Goal: Task Accomplishment & Management: Use online tool/utility

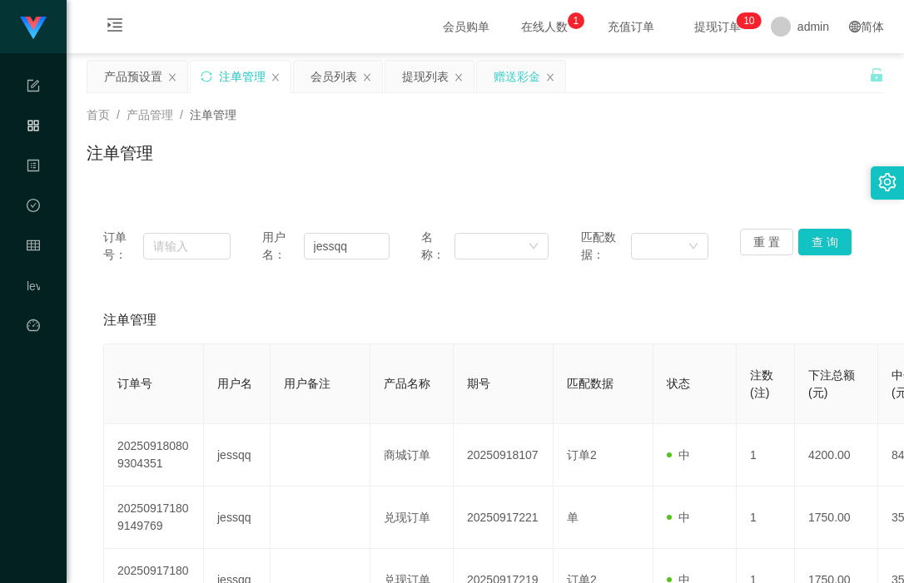
click at [512, 79] on div "赠送彩金" at bounding box center [517, 77] width 47 height 32
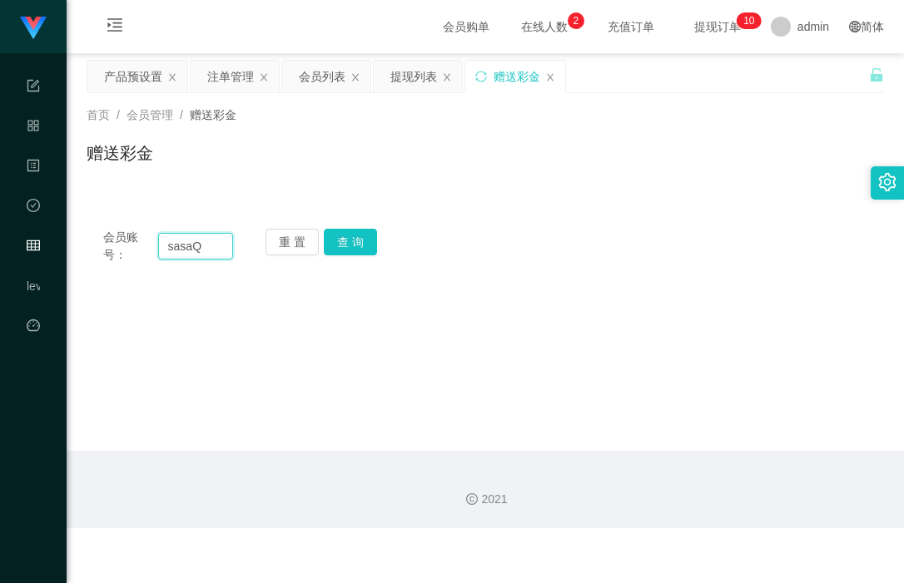
drag, startPoint x: 219, startPoint y: 249, endPoint x: 141, endPoint y: 249, distance: 78.2
click at [141, 249] on div "会员账号： [PERSON_NAME]" at bounding box center [168, 246] width 130 height 35
paste input "87560336"
type input "87560336"
click at [356, 242] on button "查 询" at bounding box center [350, 242] width 53 height 27
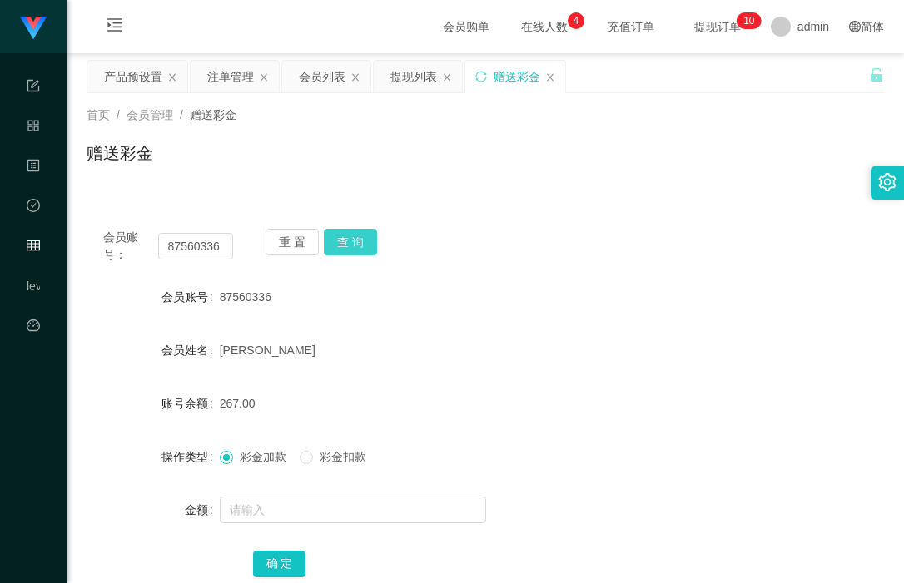
click at [354, 242] on button "查 询" at bounding box center [350, 242] width 53 height 27
click at [195, 247] on input "87560336" at bounding box center [196, 246] width 76 height 27
click at [326, 69] on div "会员列表" at bounding box center [322, 77] width 47 height 32
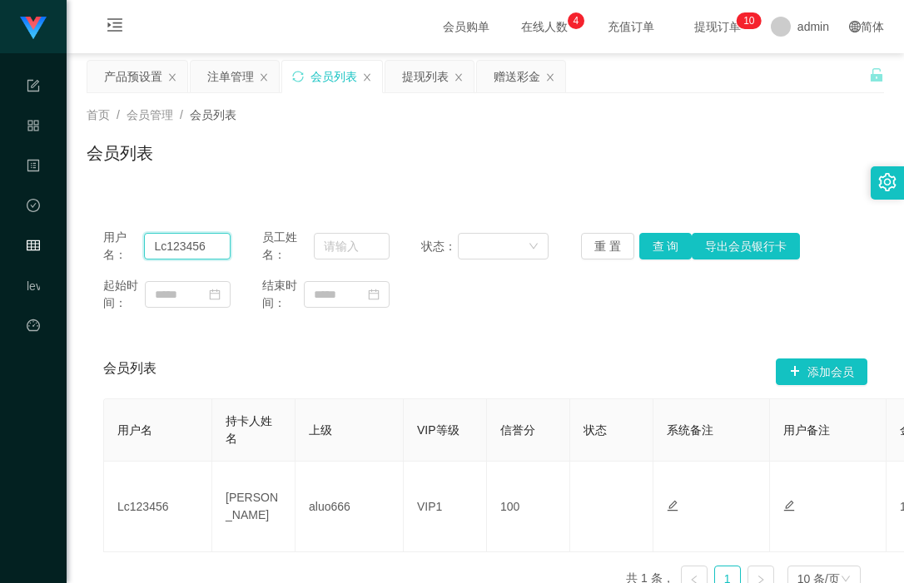
click at [188, 251] on input "Lc123456" at bounding box center [187, 246] width 87 height 27
paste input "8756033"
type input "87560336"
drag, startPoint x: 659, startPoint y: 248, endPoint x: 652, endPoint y: 254, distance: 8.8
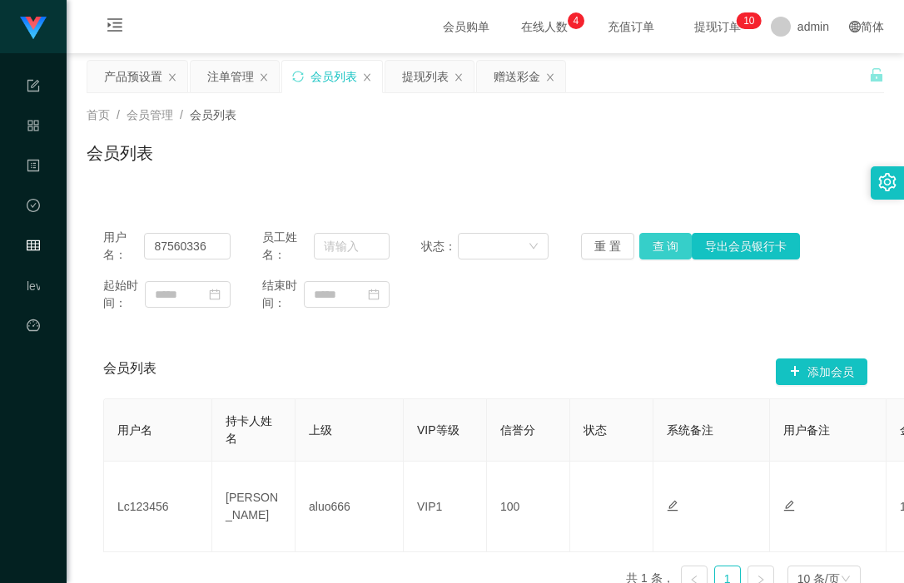
click at [659, 248] on button "查 询" at bounding box center [665, 246] width 53 height 27
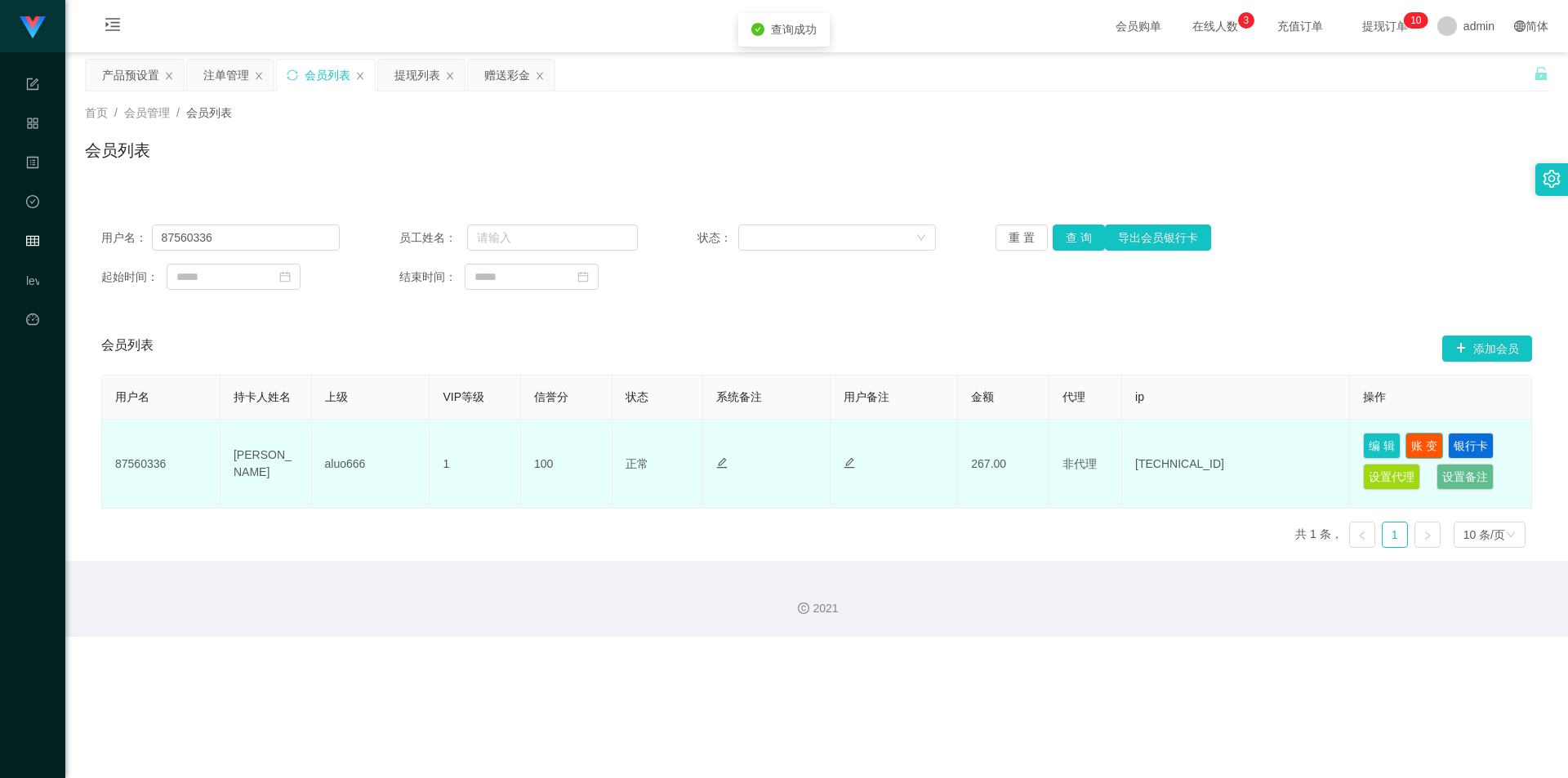
click at [886, 445] on button "账 变" at bounding box center [1424, 445] width 37 height 26
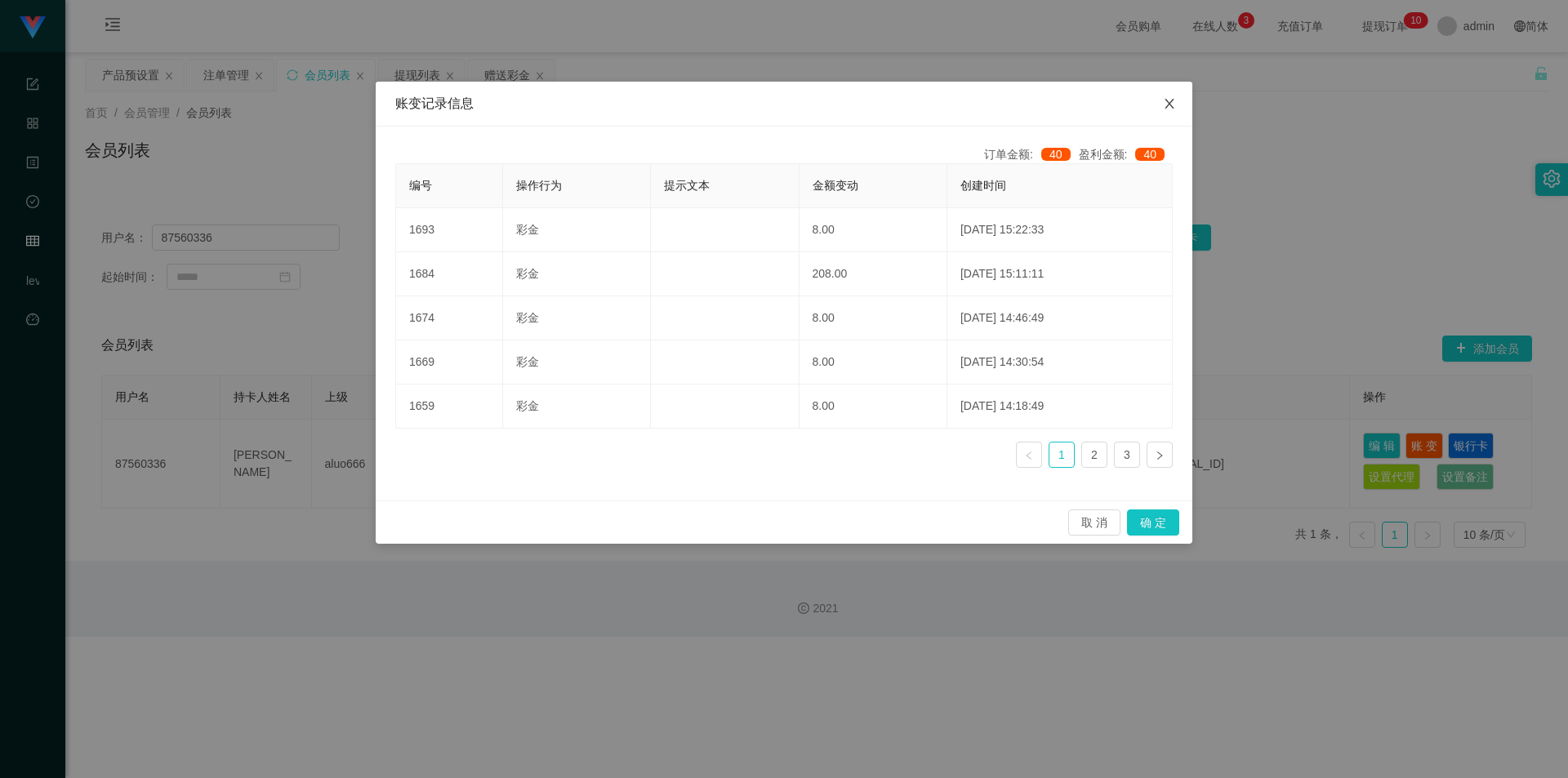
click at [886, 102] on icon "图标: close" at bounding box center [1169, 103] width 13 height 13
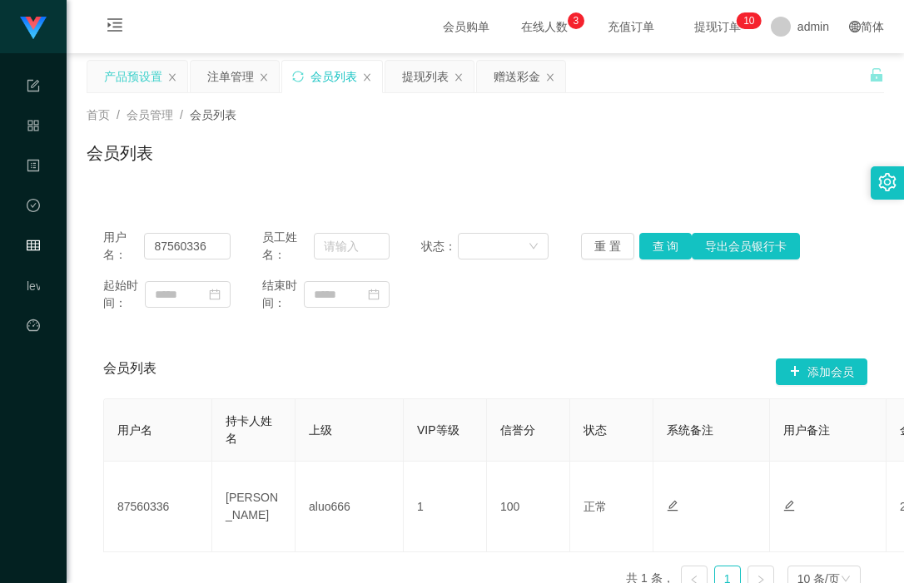
click at [141, 77] on div "产品预设置" at bounding box center [133, 77] width 58 height 32
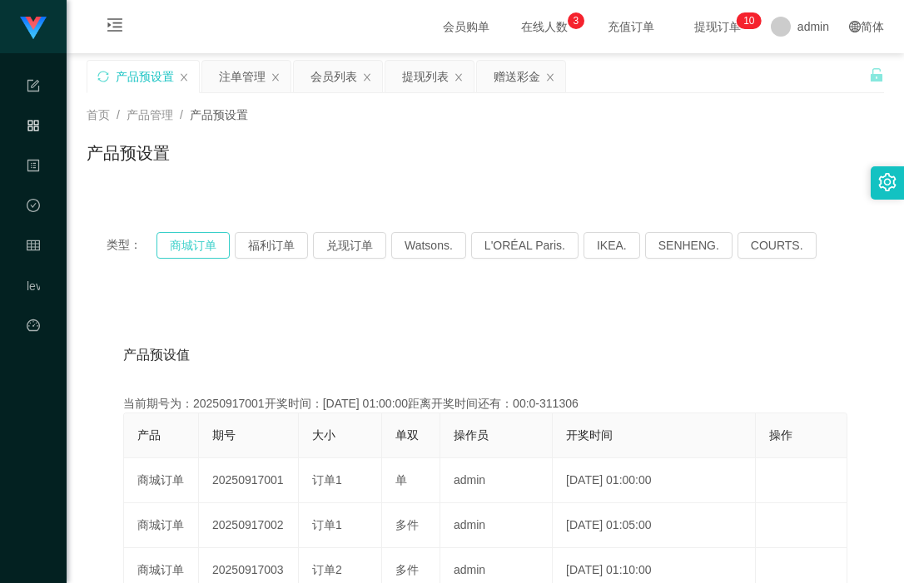
click at [182, 245] on button "商城订单" at bounding box center [192, 245] width 73 height 27
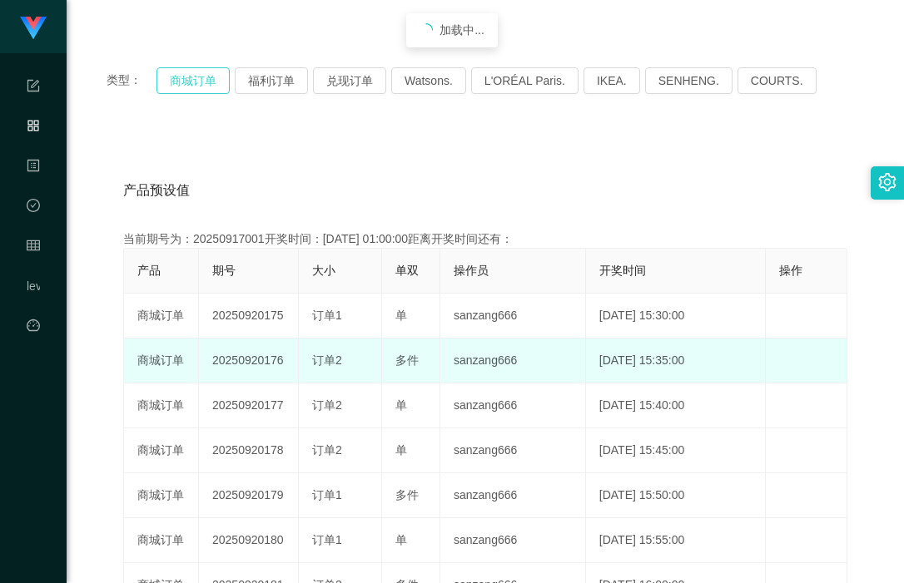
scroll to position [166, 0]
drag, startPoint x: 236, startPoint y: 363, endPoint x: 387, endPoint y: 365, distance: 150.6
click at [387, 365] on tr "商城订单 20250920176 订单2 多件 sanzang666 [DATE] 15:35:00 编 辑 限制投注" at bounding box center [485, 359] width 723 height 45
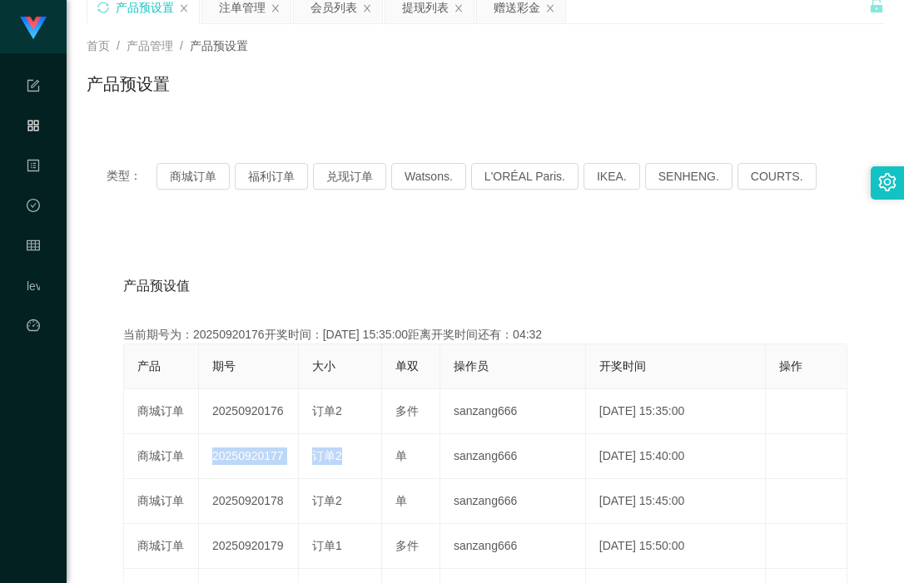
scroll to position [0, 0]
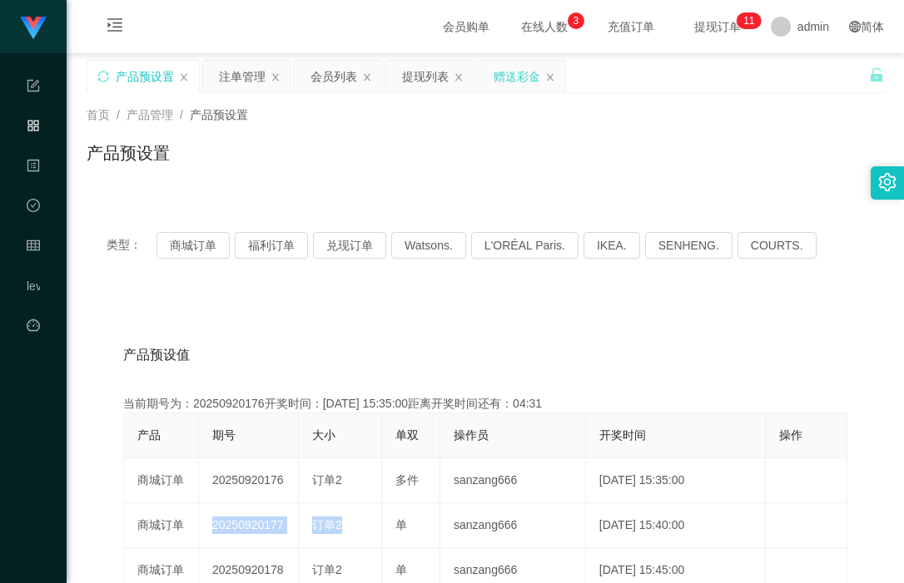
click at [506, 77] on div "赠送彩金" at bounding box center [517, 77] width 47 height 32
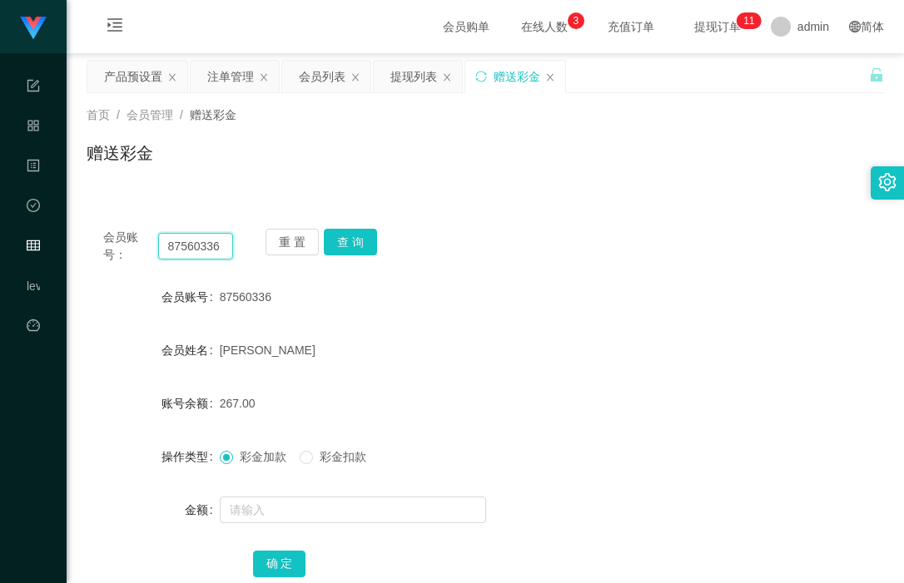
click at [199, 246] on input "87560336" at bounding box center [196, 246] width 76 height 27
drag, startPoint x: 228, startPoint y: 78, endPoint x: 234, endPoint y: 122, distance: 44.5
click at [228, 78] on div "注单管理" at bounding box center [230, 77] width 47 height 32
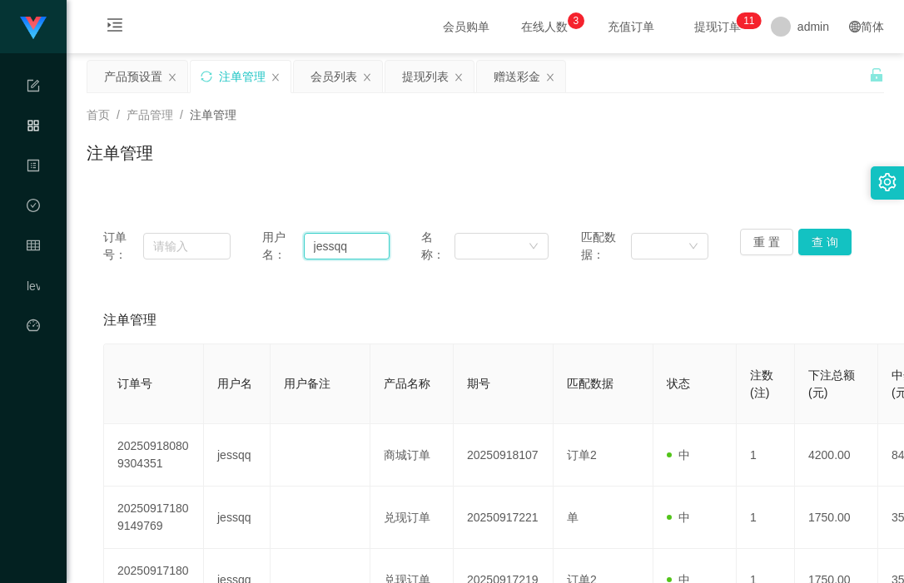
drag, startPoint x: 345, startPoint y: 244, endPoint x: 271, endPoint y: 245, distance: 74.1
click at [271, 245] on div "用户名： [PERSON_NAME]" at bounding box center [325, 246] width 127 height 35
paste input "87560336"
type input "87560336"
click at [809, 247] on button "查 询" at bounding box center [824, 242] width 53 height 27
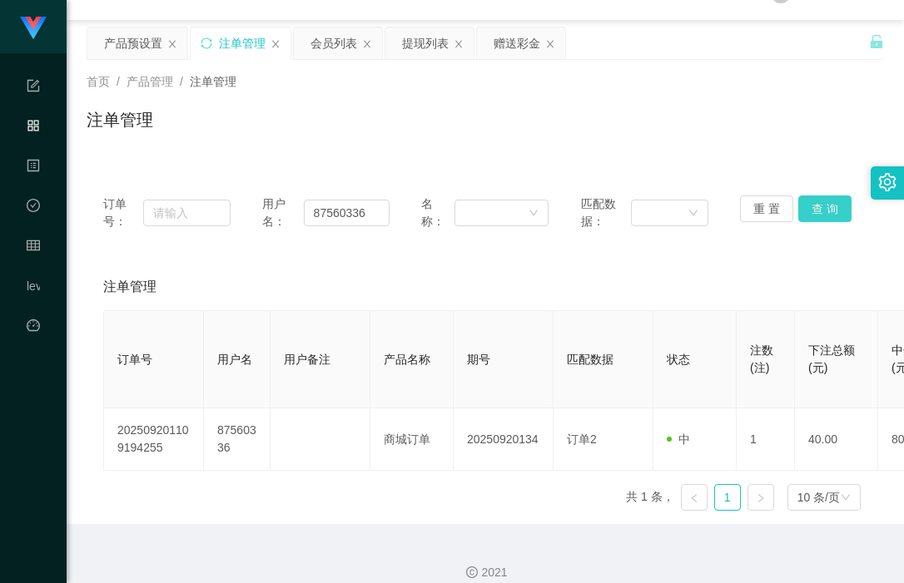
scroll to position [52, 0]
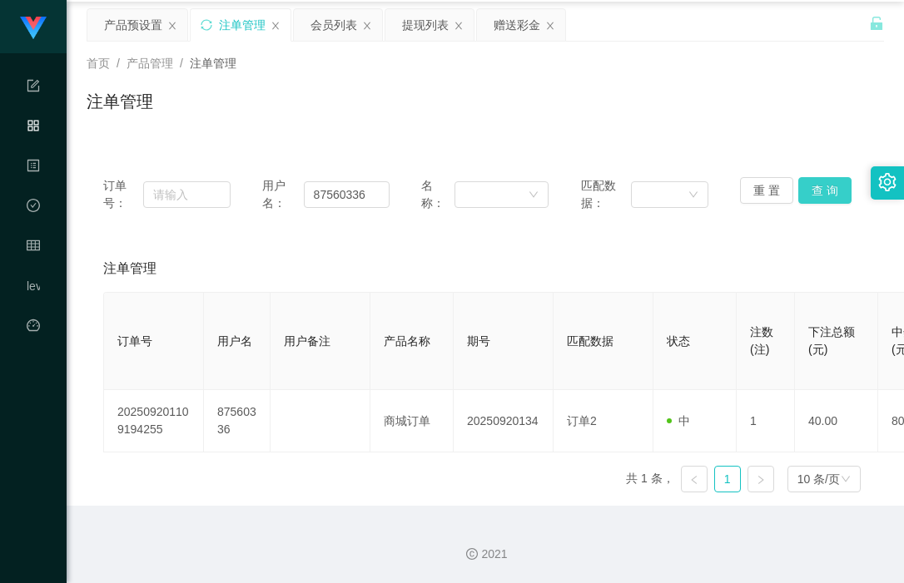
click at [803, 189] on button "查 询" at bounding box center [824, 190] width 53 height 27
click at [821, 184] on button "查 询" at bounding box center [824, 190] width 53 height 27
click at [331, 191] on input "87560336" at bounding box center [347, 194] width 87 height 27
click at [812, 183] on button "查 询" at bounding box center [824, 190] width 53 height 27
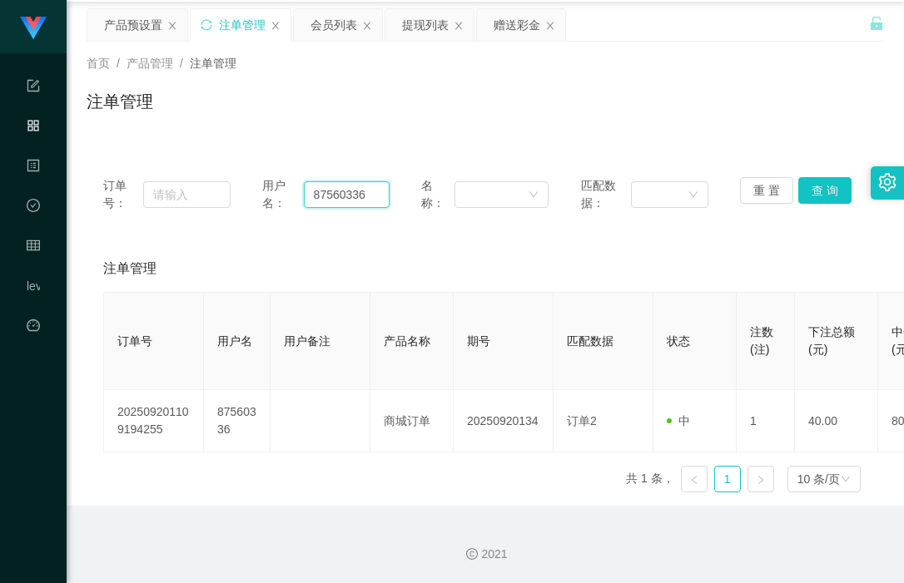
click at [327, 192] on input "87560336" at bounding box center [347, 194] width 87 height 27
click at [423, 127] on div "首页 / 产品管理 / 注单管理 / 注单管理" at bounding box center [485, 91] width 837 height 99
click at [513, 16] on div "赠送彩金" at bounding box center [517, 25] width 47 height 32
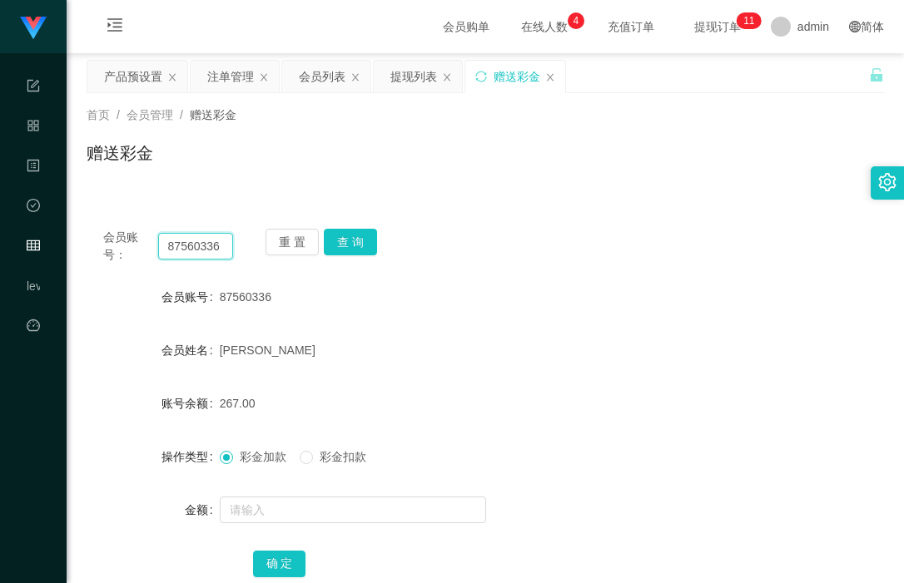
click at [195, 246] on input "87560336" at bounding box center [196, 246] width 76 height 27
click at [337, 241] on button "查 询" at bounding box center [350, 242] width 53 height 27
click at [342, 241] on button "查 询" at bounding box center [350, 242] width 53 height 27
click at [480, 194] on div "会员账号： 87560336 重 置 查 询 会员账号 87560336 会员姓名 [PERSON_NAME] 账号余额 267.00 操作类型 彩金加款 彩…" at bounding box center [485, 404] width 797 height 424
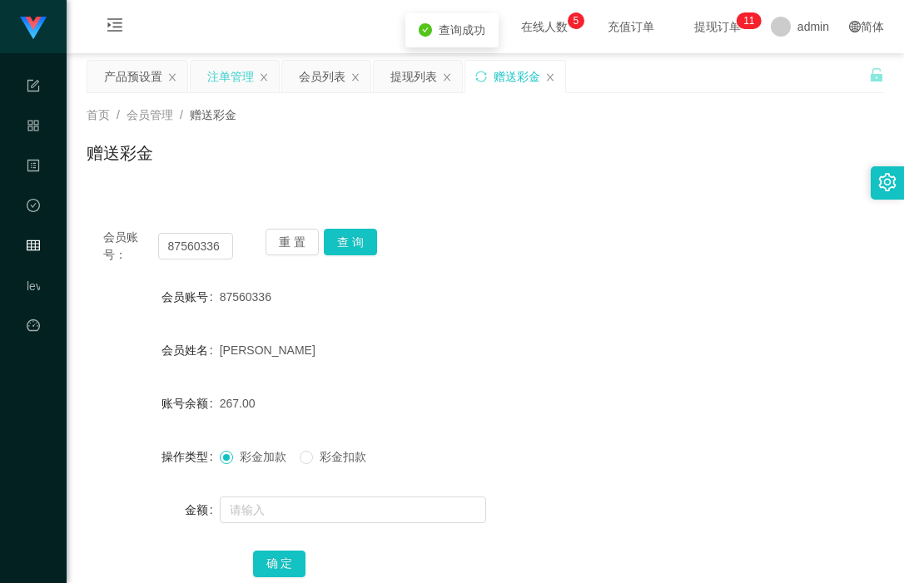
click at [245, 76] on div "注单管理" at bounding box center [230, 77] width 47 height 32
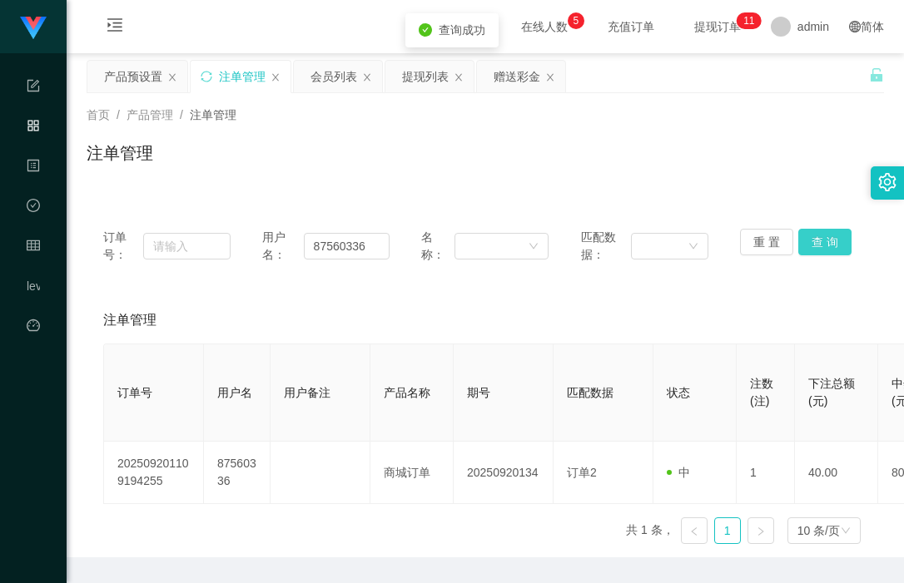
click at [811, 250] on button "查 询" at bounding box center [824, 242] width 53 height 27
click at [819, 243] on button "查 询" at bounding box center [824, 242] width 53 height 27
click at [807, 245] on button "查 询" at bounding box center [824, 242] width 53 height 27
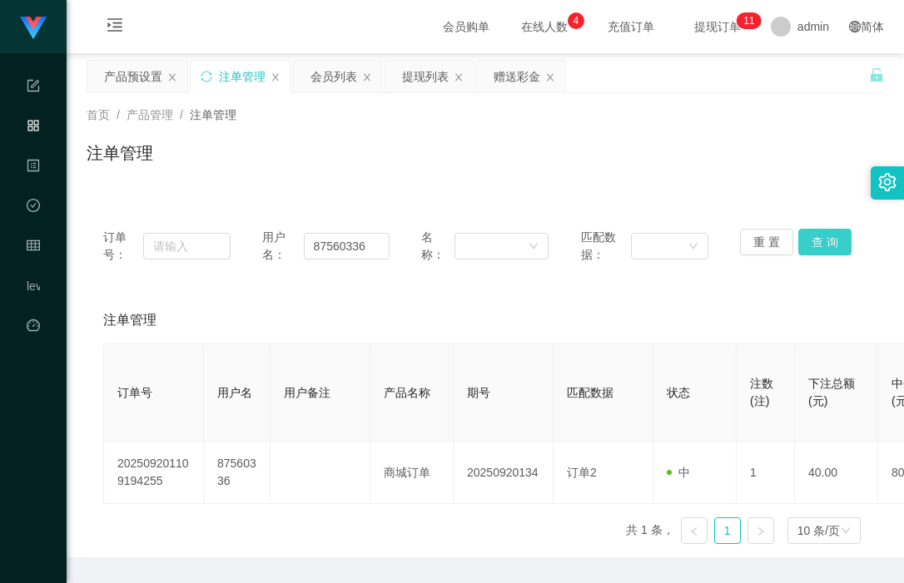
click at [836, 246] on button "查 询" at bounding box center [824, 242] width 53 height 27
click at [820, 236] on button "查 询" at bounding box center [824, 242] width 53 height 27
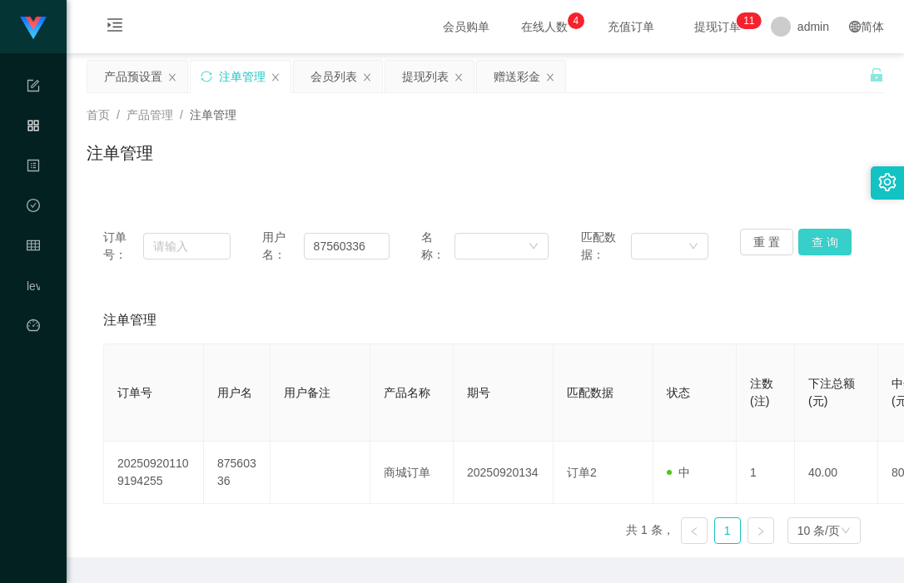
click at [820, 236] on button "查 询" at bounding box center [824, 242] width 53 height 27
click at [720, 180] on div "首页 / 产品管理 / 注单管理 / 注单管理" at bounding box center [485, 142] width 837 height 99
click at [808, 246] on button "查 询" at bounding box center [824, 242] width 53 height 27
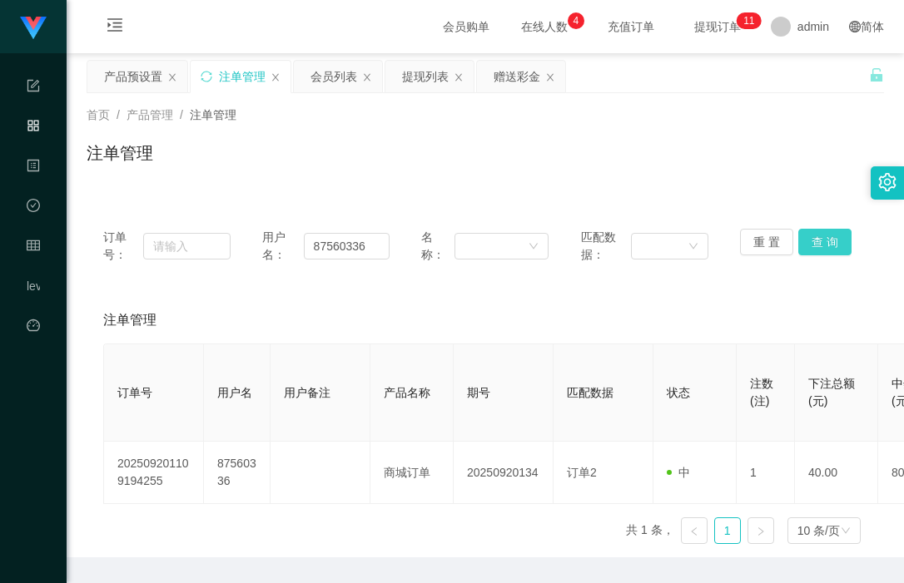
click at [811, 246] on button "查 询" at bounding box center [824, 242] width 53 height 27
click at [824, 249] on button "查 询" at bounding box center [824, 242] width 53 height 27
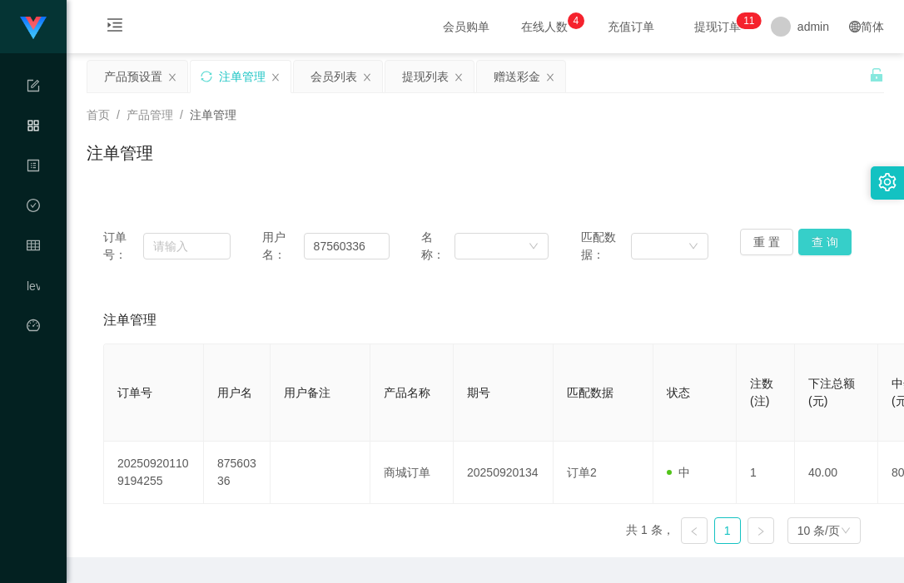
click at [811, 248] on button "查 询" at bounding box center [824, 242] width 53 height 27
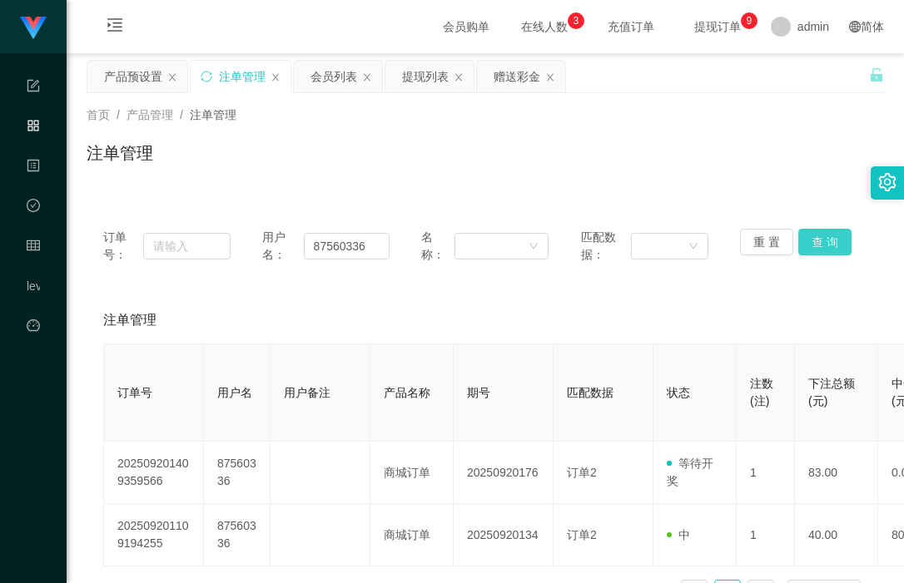
click at [812, 233] on button "查 询" at bounding box center [824, 242] width 53 height 27
click at [508, 77] on div "赠送彩金" at bounding box center [517, 77] width 47 height 32
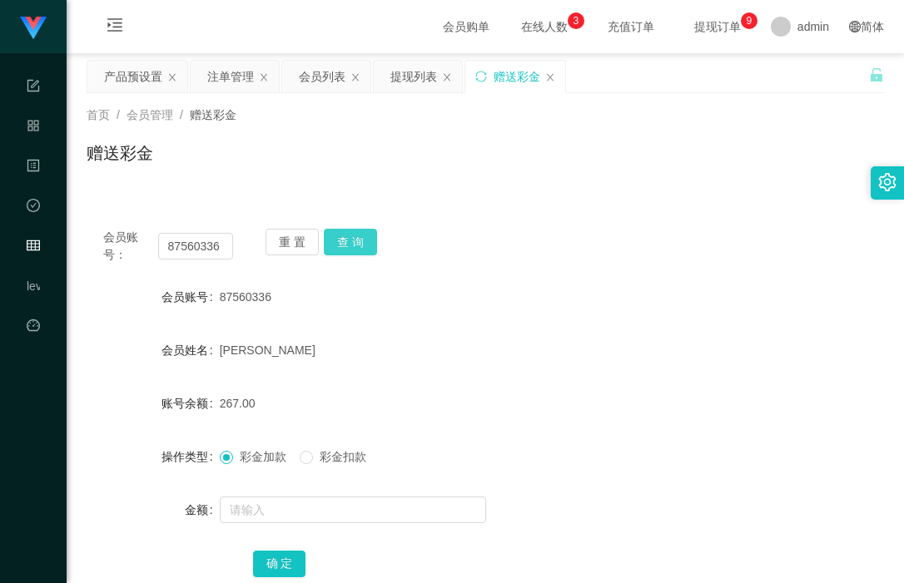
click at [348, 249] on button "查 询" at bounding box center [350, 242] width 53 height 27
click at [358, 236] on button "查 询" at bounding box center [350, 242] width 53 height 27
click at [335, 241] on button "查 询" at bounding box center [350, 242] width 53 height 27
click at [342, 236] on button "查 询" at bounding box center [350, 242] width 53 height 27
click at [355, 247] on button "查 询" at bounding box center [350, 242] width 53 height 27
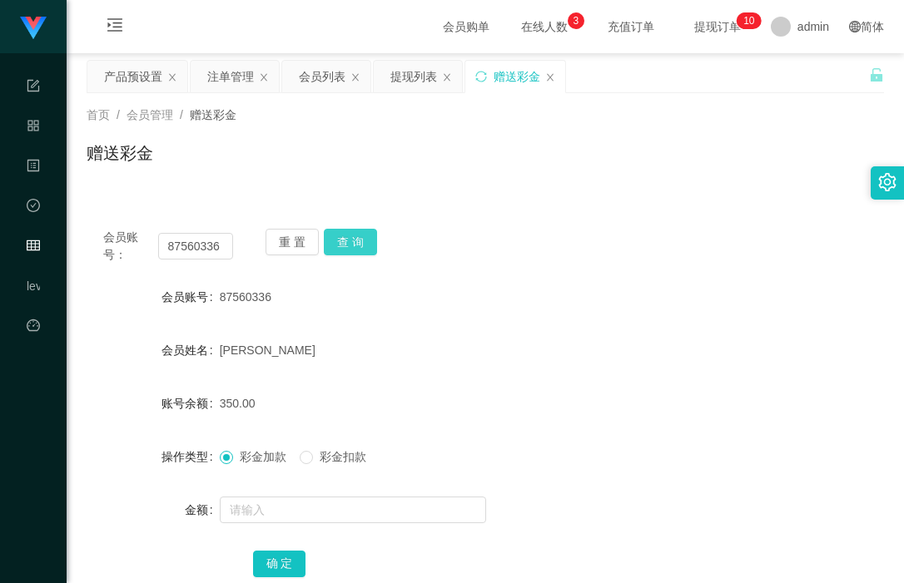
click at [350, 247] on button "查 询" at bounding box center [350, 242] width 53 height 27
click at [354, 242] on button "查 询" at bounding box center [350, 242] width 53 height 27
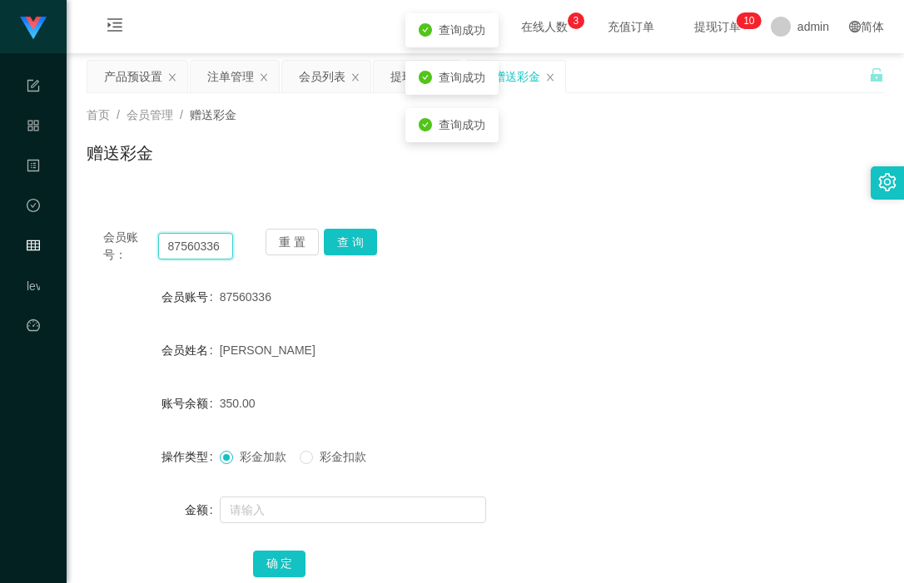
click at [204, 252] on input "87560336" at bounding box center [196, 246] width 76 height 27
click at [558, 176] on div "赠送彩金" at bounding box center [485, 160] width 797 height 38
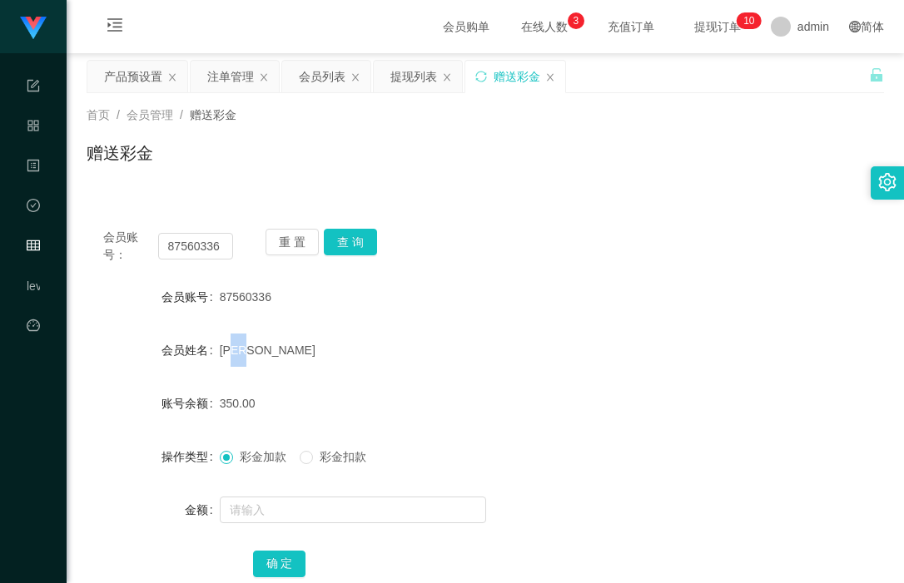
drag, startPoint x: 226, startPoint y: 348, endPoint x: 260, endPoint y: 342, distance: 34.6
click at [260, 342] on div "[PERSON_NAME]" at bounding box center [452, 350] width 465 height 33
click at [348, 342] on div "[PERSON_NAME]" at bounding box center [452, 350] width 465 height 33
click at [347, 249] on button "查 询" at bounding box center [350, 242] width 53 height 27
click at [348, 249] on button "查 询" at bounding box center [350, 242] width 53 height 27
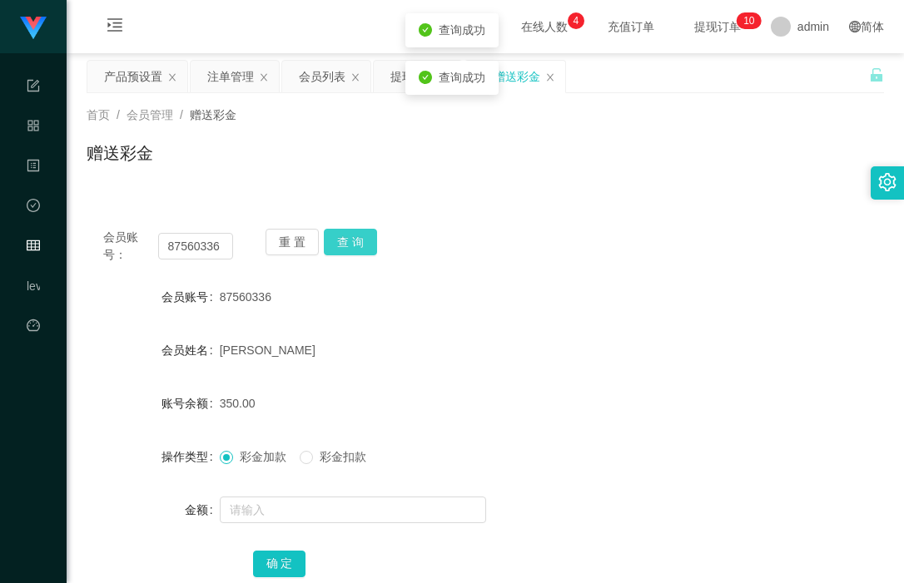
click at [348, 249] on button "查 询" at bounding box center [350, 242] width 53 height 27
click at [354, 251] on button "查 询" at bounding box center [350, 242] width 53 height 27
click at [350, 253] on button "查 询" at bounding box center [350, 242] width 53 height 27
click at [347, 241] on button "查 询" at bounding box center [350, 242] width 53 height 27
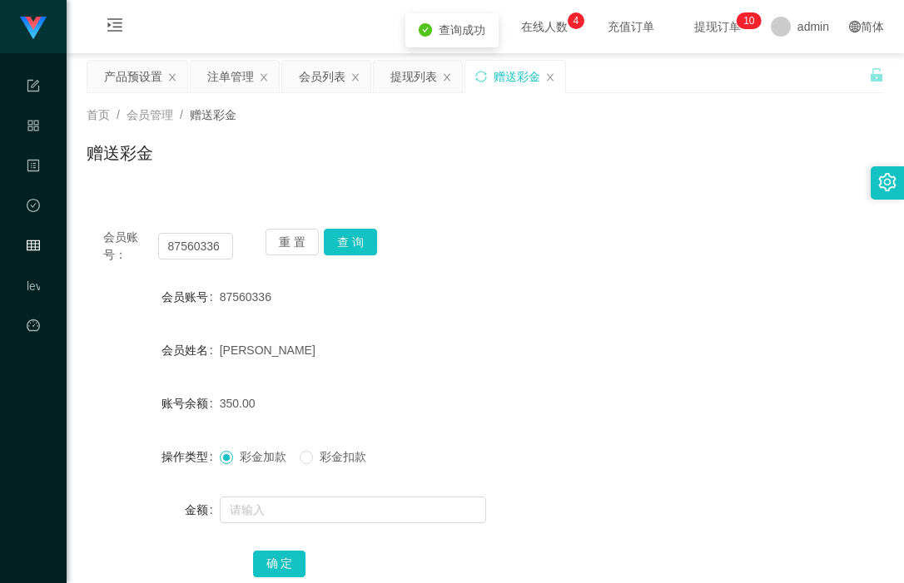
click at [444, 231] on div "会员账号： 87560336 重 置 查 询" at bounding box center [485, 246] width 797 height 35
click at [345, 235] on button "查 询" at bounding box center [350, 242] width 53 height 27
click at [355, 241] on button "查 询" at bounding box center [350, 242] width 53 height 27
click at [355, 241] on button "查 询" at bounding box center [360, 242] width 72 height 27
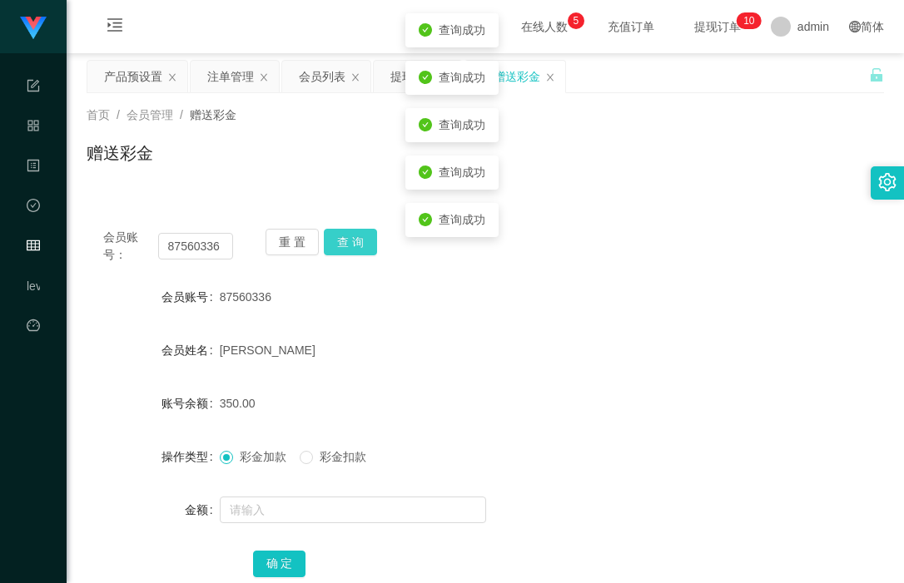
click at [356, 241] on button "查 询" at bounding box center [350, 242] width 53 height 27
click at [358, 241] on button "查 询" at bounding box center [350, 242] width 53 height 27
click at [553, 209] on div "会员账号： 87560336 重 置 查 询 会员账号 87560336 会员姓名 [PERSON_NAME] 账号余额 350.00 操作类型 彩金加款 彩…" at bounding box center [485, 404] width 797 height 424
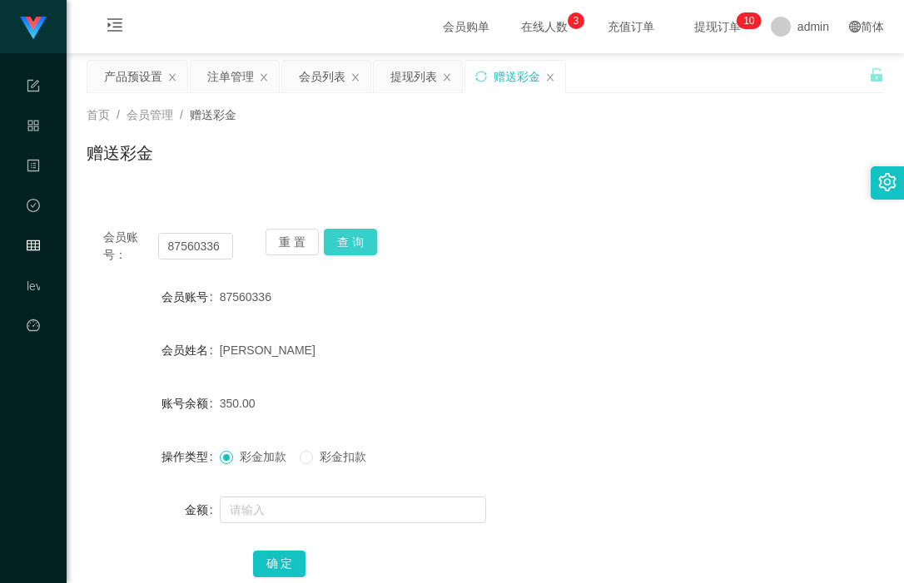
click at [350, 246] on button "查 询" at bounding box center [350, 242] width 53 height 27
